Goal: Task Accomplishment & Management: Manage account settings

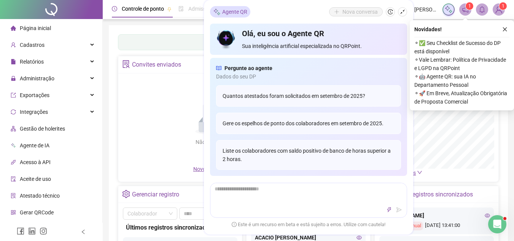
click at [508, 35] on div "Novidades ! ⚬ ✅ Seu Checklist de Sucesso do DP está disponível ⚬ Vale Lembrar: …" at bounding box center [462, 65] width 104 height 90
click at [500, 27] on button "button" at bounding box center [504, 29] width 9 height 9
click at [503, 27] on div "Painel de controle Contabilidade Convites enviados Não há dados Não há dados No…" at bounding box center [308, 179] width 399 height 309
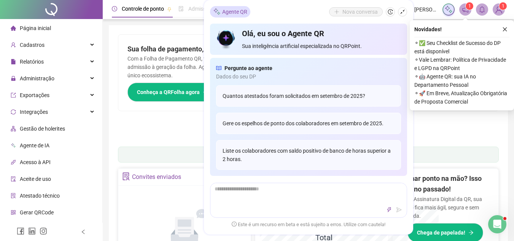
click at [408, 13] on div "Agente QR Nova conversa Olá, eu sou o Agente QR Sua inteligência artificial esp…" at bounding box center [308, 117] width 209 height 234
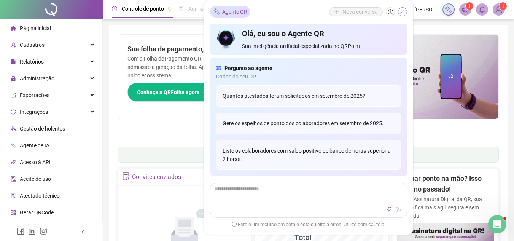
click at [405, 11] on button "button" at bounding box center [402, 11] width 9 height 9
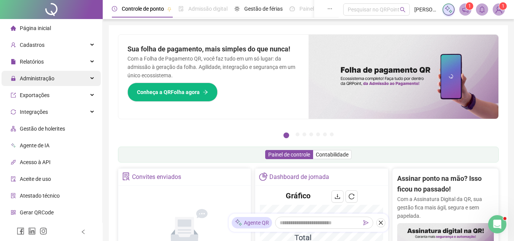
click at [60, 77] on div "Administração" at bounding box center [51, 78] width 99 height 15
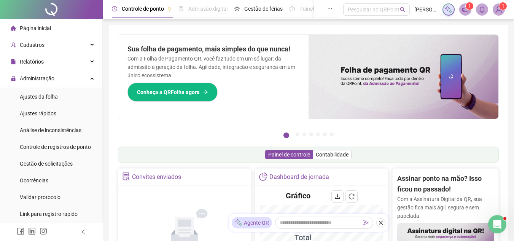
drag, startPoint x: 68, startPoint y: 99, endPoint x: 118, endPoint y: 130, distance: 58.2
click at [68, 98] on li "Ajustes da folha" at bounding box center [51, 96] width 99 height 15
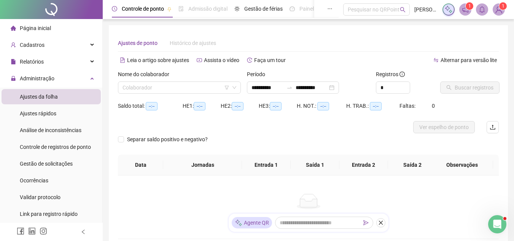
type input "**********"
click at [143, 82] on input "search" at bounding box center [176, 87] width 107 height 11
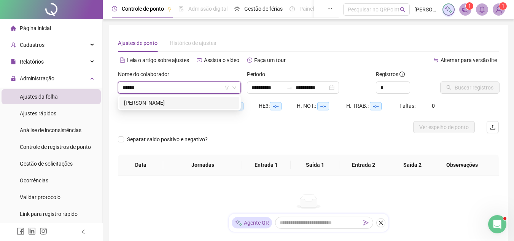
type input "*******"
click at [153, 101] on div "[PERSON_NAME]" at bounding box center [179, 103] width 111 height 8
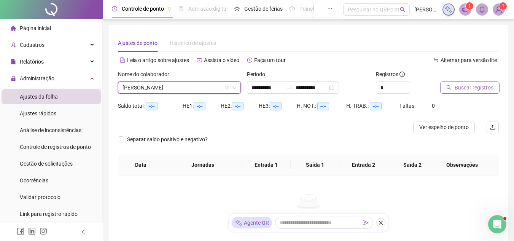
click at [455, 87] on span "Buscar registros" at bounding box center [474, 87] width 39 height 8
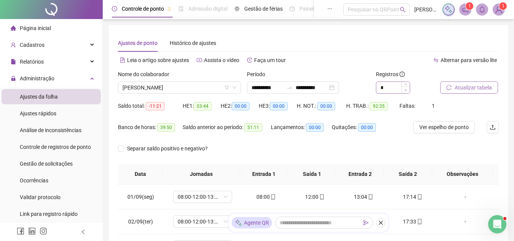
click at [406, 87] on span "Decrease Value" at bounding box center [405, 89] width 8 height 7
click at [403, 83] on span "Increase Value" at bounding box center [405, 85] width 8 height 7
type input "*"
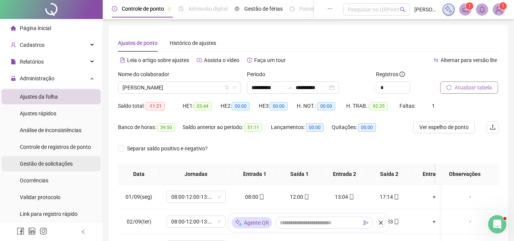
click at [57, 164] on span "Gestão de solicitações" at bounding box center [46, 164] width 53 height 6
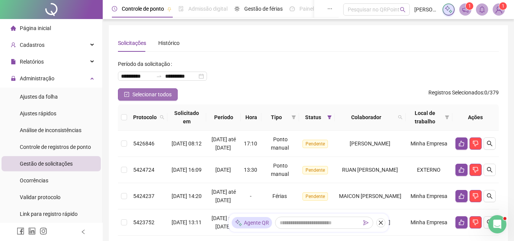
click at [135, 99] on button "Selecionar todos" at bounding box center [148, 94] width 60 height 12
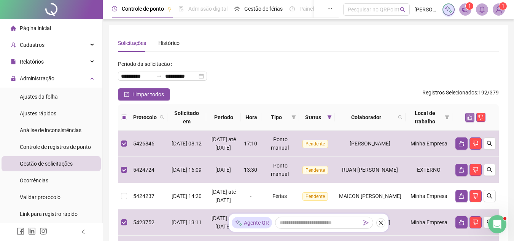
click at [471, 116] on icon "like" at bounding box center [470, 117] width 5 height 5
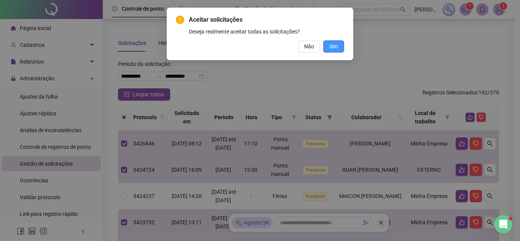
click at [336, 49] on span "Sim" at bounding box center [333, 46] width 9 height 8
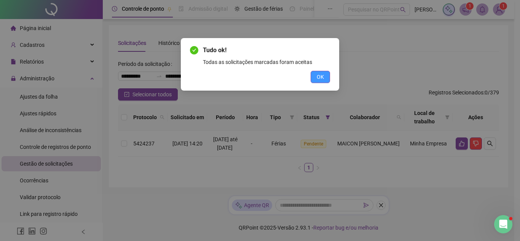
click at [322, 75] on span "OK" at bounding box center [320, 77] width 7 height 8
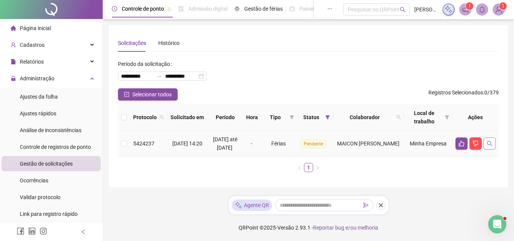
click at [492, 147] on icon "search" at bounding box center [490, 143] width 6 height 6
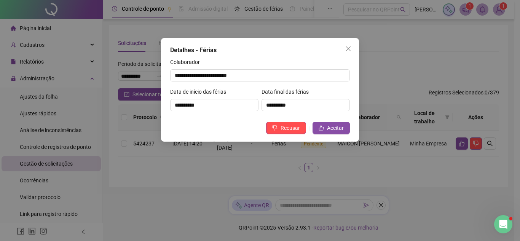
click at [348, 51] on icon "close" at bounding box center [348, 49] width 6 height 6
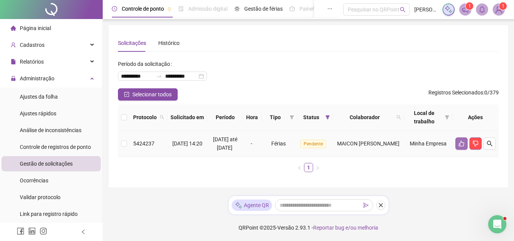
click at [462, 145] on icon "like" at bounding box center [461, 144] width 5 height 6
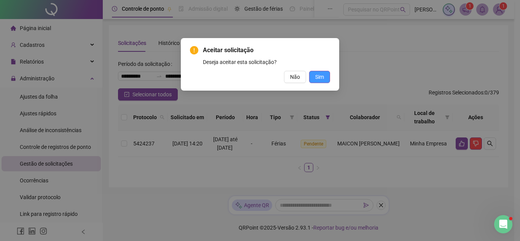
click at [320, 79] on span "Sim" at bounding box center [319, 77] width 9 height 8
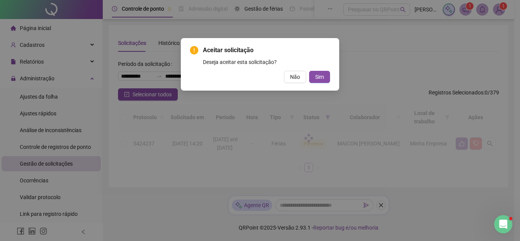
click at [324, 73] on div "Aceitar solicitação Deseja aceitar esta solicitação? Não Sim" at bounding box center [260, 120] width 520 height 241
